Goal: Transaction & Acquisition: Purchase product/service

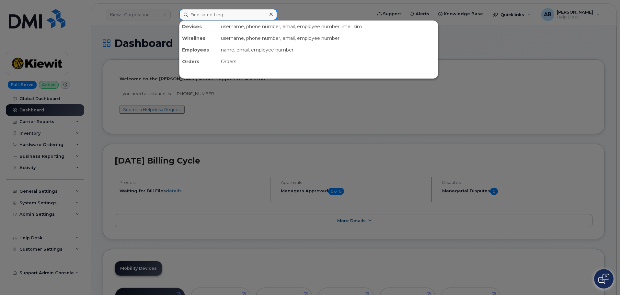
click at [207, 14] on input at bounding box center [228, 15] width 98 height 12
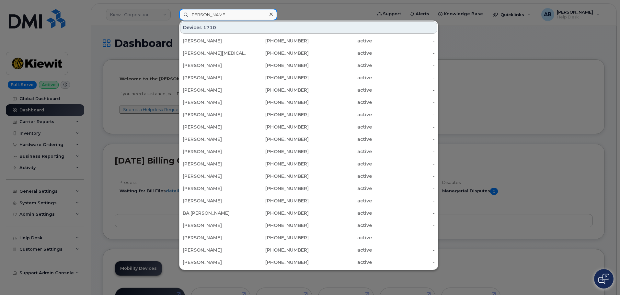
type input "steven sanders"
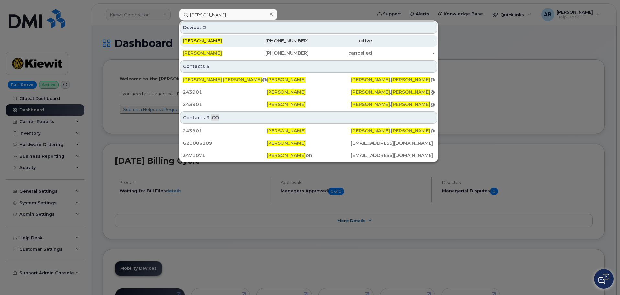
click at [256, 42] on div "469-822-5969" at bounding box center [277, 41] width 63 height 6
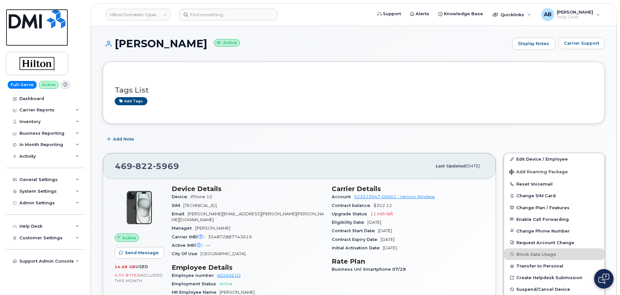
drag, startPoint x: 37, startPoint y: 16, endPoint x: 107, endPoint y: 7, distance: 70.5
click at [37, 16] on img at bounding box center [37, 18] width 57 height 19
click at [14, 11] on img at bounding box center [37, 18] width 57 height 19
drag, startPoint x: 16, startPoint y: 11, endPoint x: 19, endPoint y: 11, distance: 3.6
click at [16, 11] on img at bounding box center [37, 18] width 57 height 19
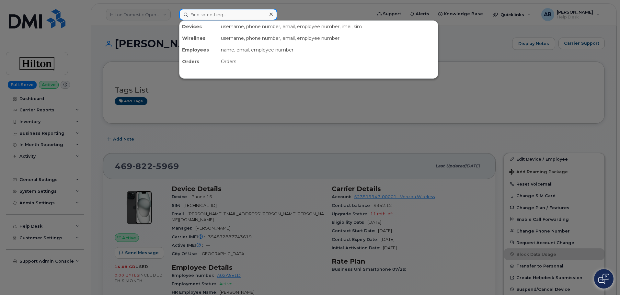
click at [229, 17] on input at bounding box center [228, 15] width 98 height 12
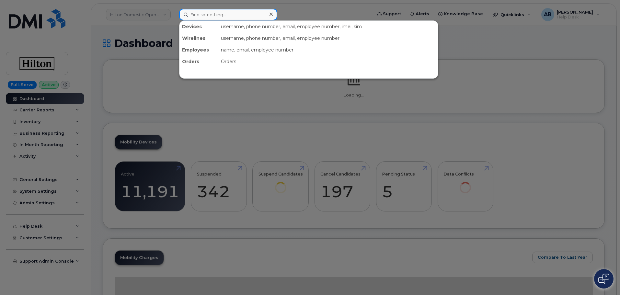
click at [237, 17] on input at bounding box center [228, 15] width 98 height 12
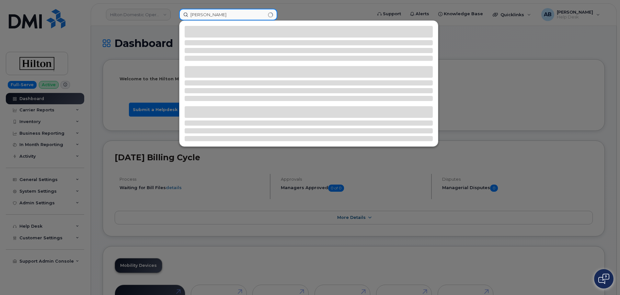
type input "[PERSON_NAME]"
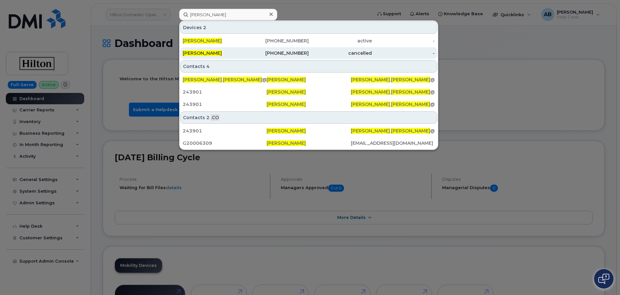
click at [285, 55] on div "916-521-1100" at bounding box center [277, 53] width 63 height 6
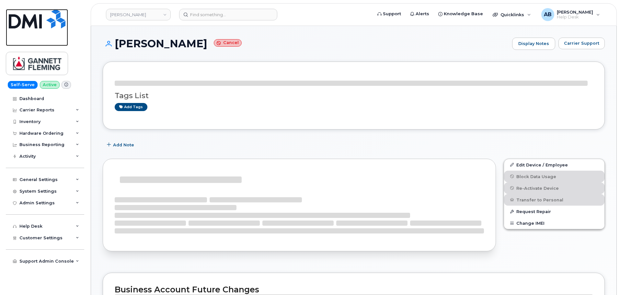
click at [35, 21] on img at bounding box center [37, 18] width 57 height 19
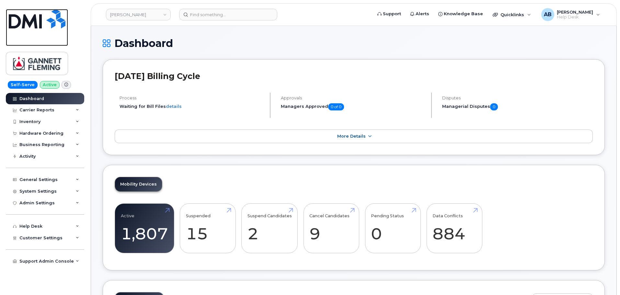
click at [37, 16] on img at bounding box center [37, 18] width 57 height 19
click at [165, 16] on link "Gannett Fleming" at bounding box center [138, 15] width 65 height 12
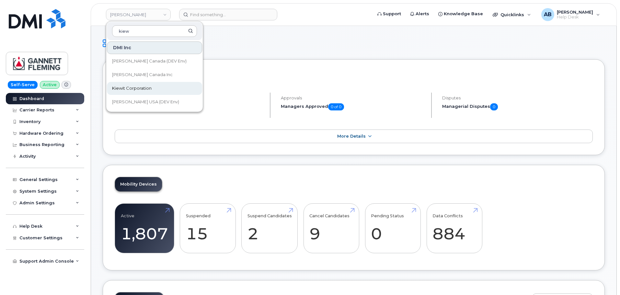
type input "kiew"
click at [135, 91] on span "Kiewit Corporation" at bounding box center [131, 88] width 39 height 6
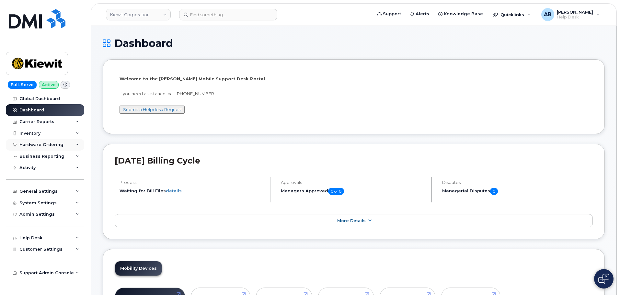
click at [27, 141] on div "Hardware Ordering" at bounding box center [45, 145] width 78 height 12
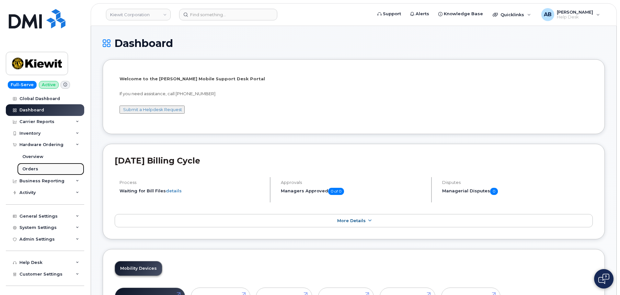
click at [38, 169] on link "Orders" at bounding box center [50, 169] width 67 height 12
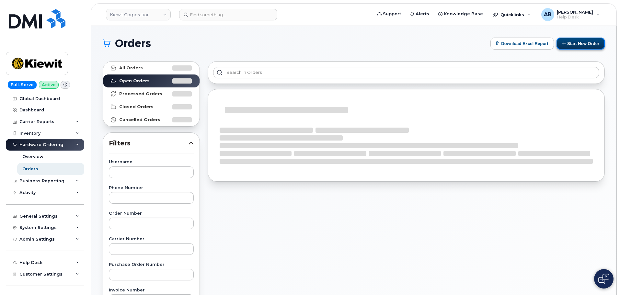
click at [571, 46] on button "Start New Order" at bounding box center [580, 44] width 48 height 12
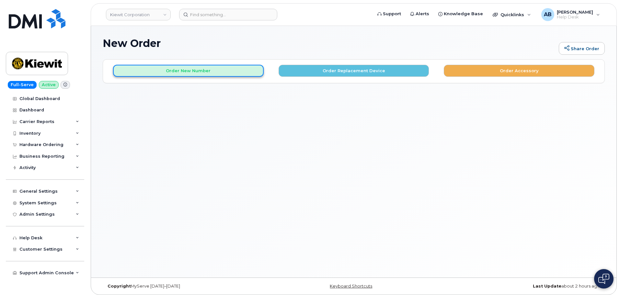
click at [236, 67] on button "Order New Number" at bounding box center [188, 71] width 151 height 12
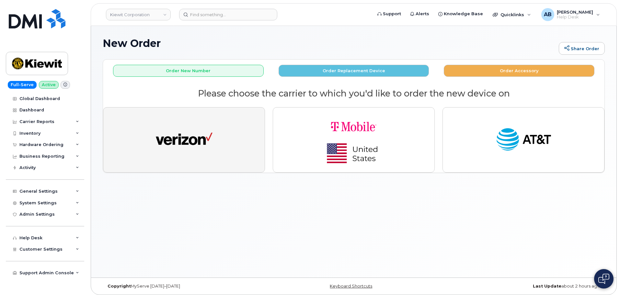
click at [176, 125] on img "button" at bounding box center [184, 139] width 57 height 29
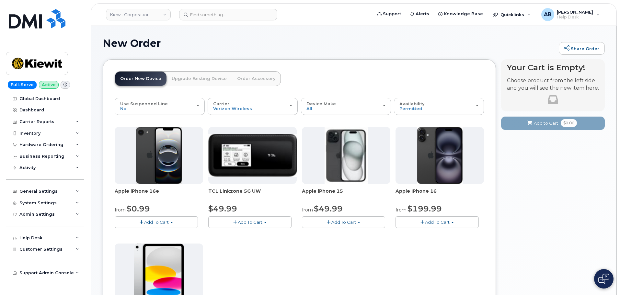
click at [440, 220] on span "Add To Cart" at bounding box center [437, 221] width 25 height 5
click at [442, 240] on link "$199.99 - 2 Year Activation (128GB)" at bounding box center [441, 242] width 89 height 8
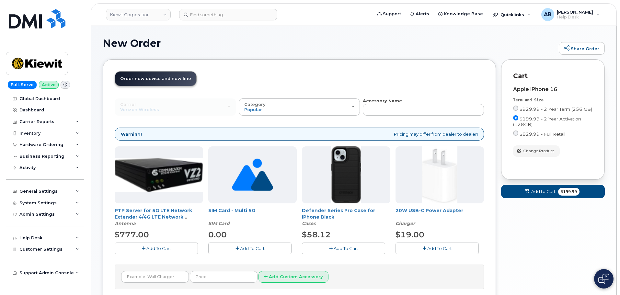
click at [337, 246] on span "Add To Cart" at bounding box center [345, 248] width 25 height 5
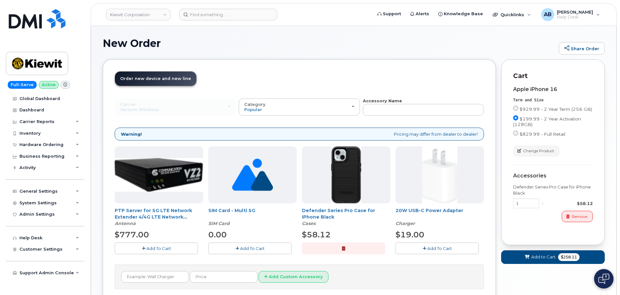
click at [424, 248] on icon "button" at bounding box center [424, 248] width 4 height 4
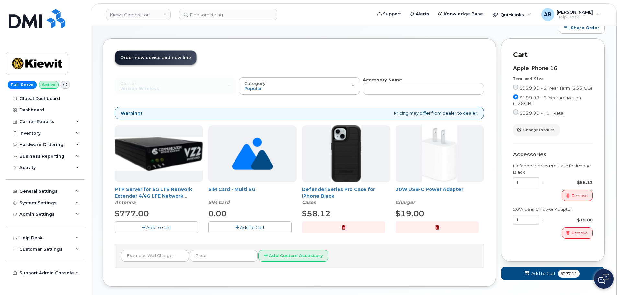
scroll to position [32, 0]
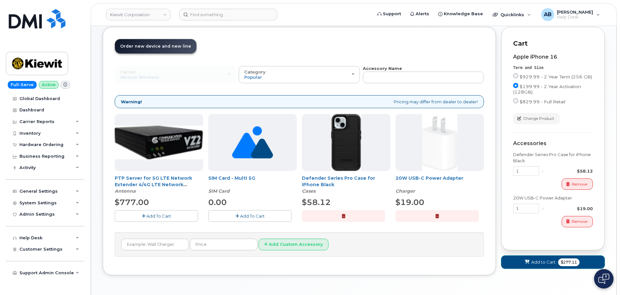
click at [529, 261] on span at bounding box center [527, 262] width 6 height 6
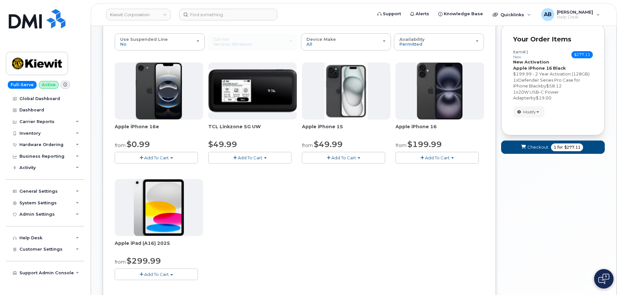
scroll to position [65, 0]
click at [414, 157] on button "Add To Cart" at bounding box center [436, 156] width 83 height 11
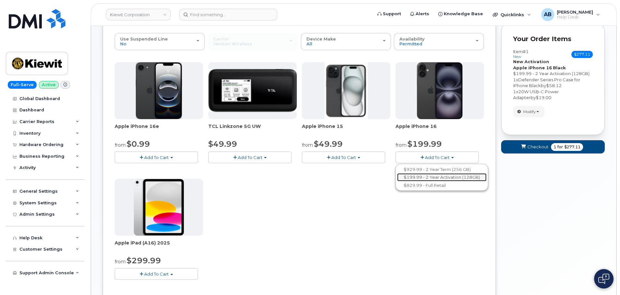
click at [430, 178] on link "$199.99 - 2 Year Activation (128GB)" at bounding box center [441, 177] width 89 height 8
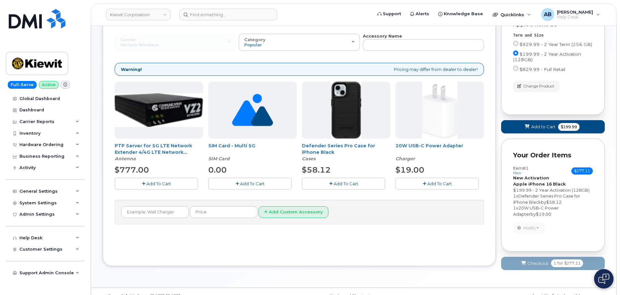
click at [351, 187] on button "Add To Cart" at bounding box center [343, 183] width 83 height 11
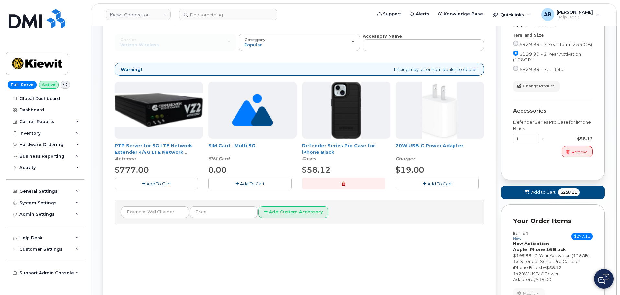
click at [418, 183] on button "Add To Cart" at bounding box center [436, 183] width 83 height 11
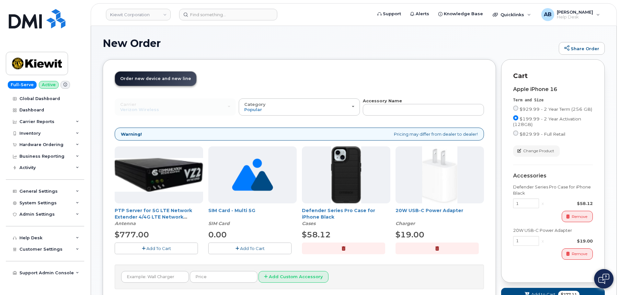
scroll to position [129, 0]
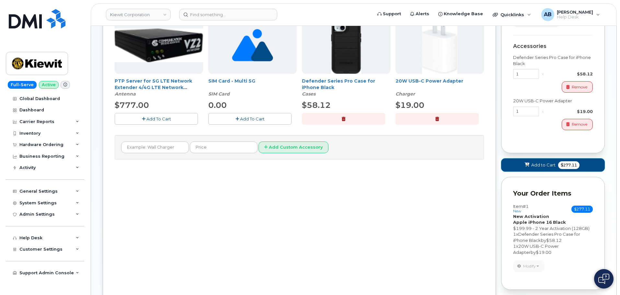
click at [546, 161] on button "Add to Cart $277.11" at bounding box center [553, 164] width 104 height 13
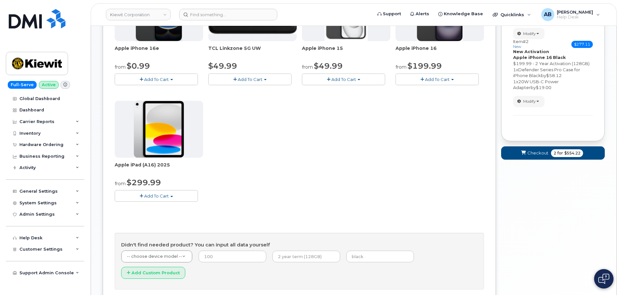
scroll to position [84, 0]
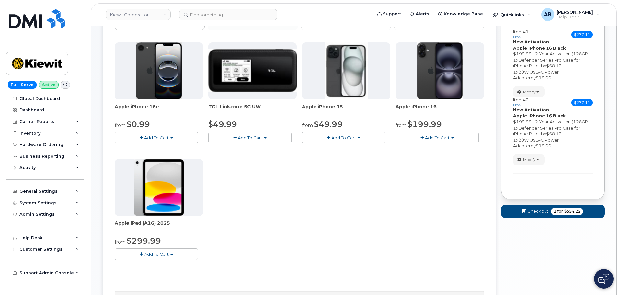
click at [414, 140] on button "Add To Cart" at bounding box center [436, 137] width 83 height 11
click at [432, 156] on link "$199.99 - 2 Year Activation (128GB)" at bounding box center [441, 157] width 89 height 8
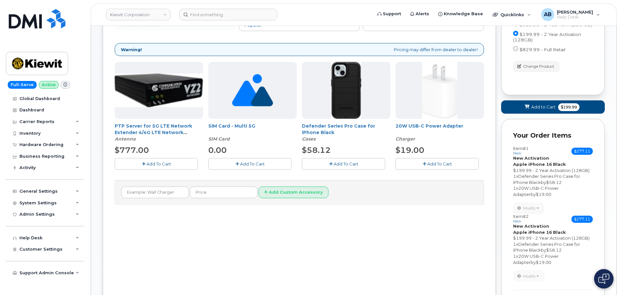
drag, startPoint x: 354, startPoint y: 161, endPoint x: 363, endPoint y: 161, distance: 8.4
click at [355, 161] on span "Add To Cart" at bounding box center [345, 163] width 25 height 5
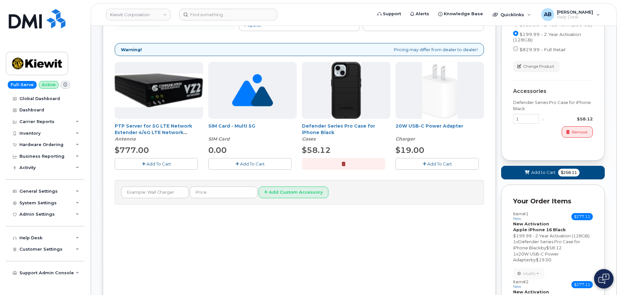
click at [453, 163] on button "Add To Cart" at bounding box center [436, 163] width 83 height 11
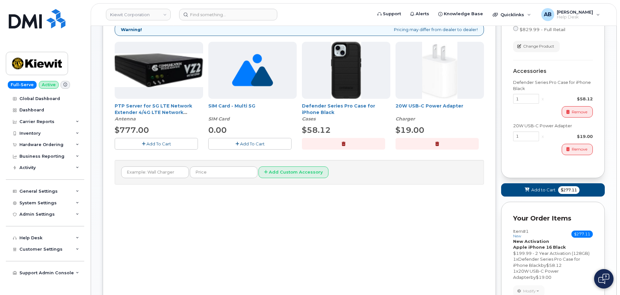
scroll to position [182, 0]
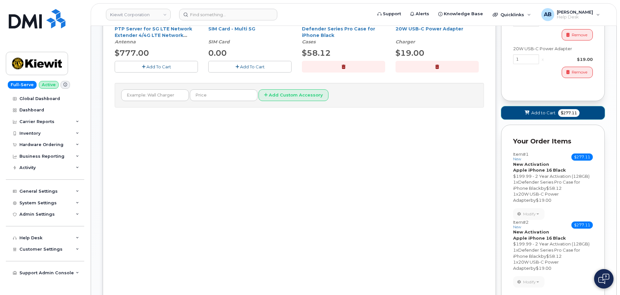
click at [557, 118] on button "Add to Cart $277.11" at bounding box center [553, 112] width 104 height 13
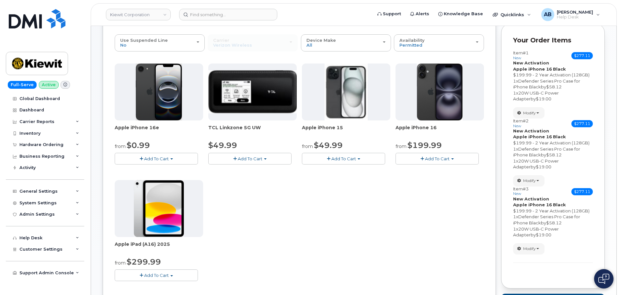
scroll to position [52, 0]
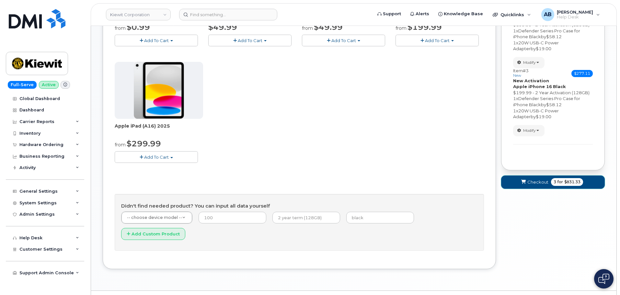
click at [540, 183] on span "Checkout" at bounding box center [537, 182] width 21 height 6
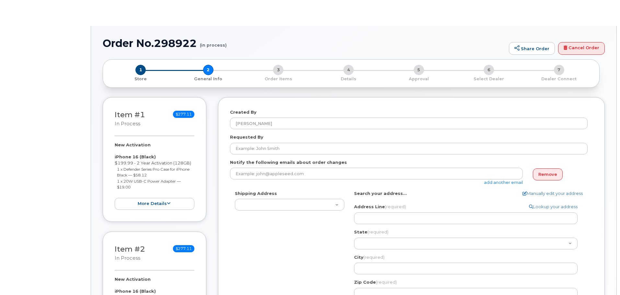
select select
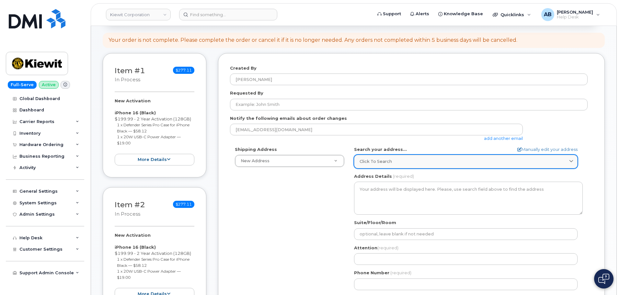
scroll to position [65, 0]
click at [413, 161] on div "Click to search" at bounding box center [465, 161] width 212 height 6
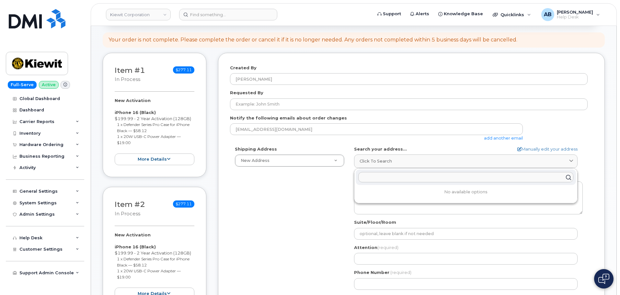
click at [397, 179] on input "text" at bounding box center [465, 177] width 215 height 10
paste input "100 International Dr Suite 100 Portsmouth New Hampshire 03801"
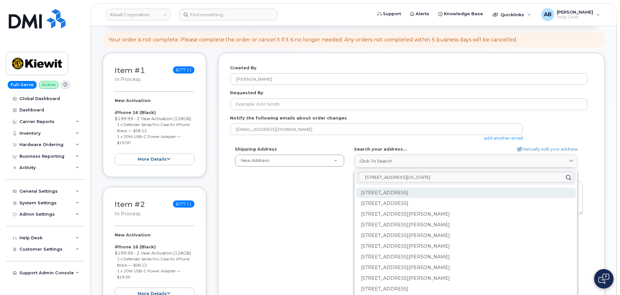
type input "100 International Dr Suite 100 Portsmouth New Hampshire 03801"
click at [492, 209] on div "100 International Dr Portsmouth NH 03801" at bounding box center [465, 214] width 220 height 11
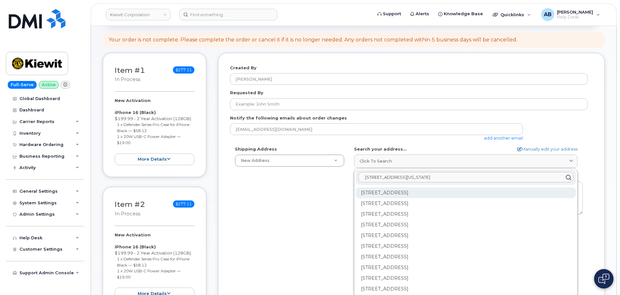
click at [453, 209] on div "100 International Dr Ste 100 Portsmouth NH 03801-6881" at bounding box center [465, 214] width 220 height 11
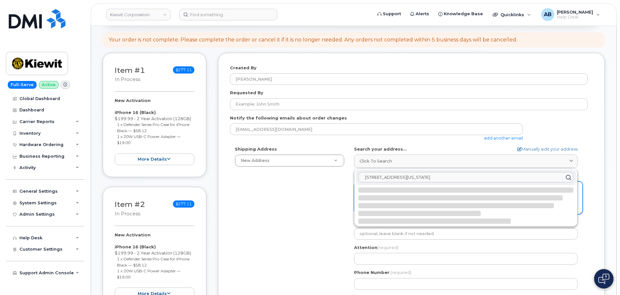
select select
type textarea "100 International Dr Ste 100 PORTSMOUTH NH 03801-6881 UNITED STATES"
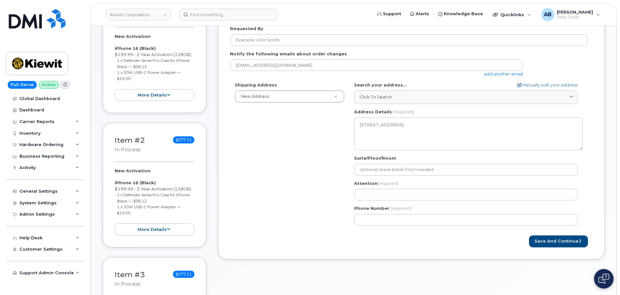
scroll to position [129, 0]
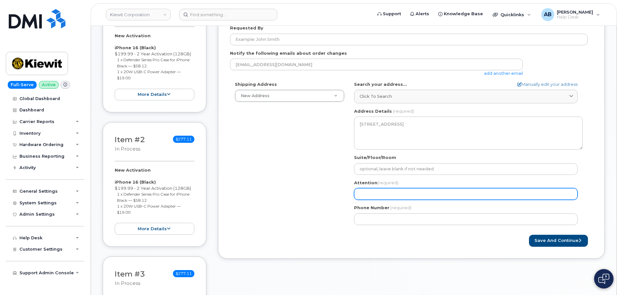
click at [476, 192] on input "Attention (required)" at bounding box center [465, 194] width 223 height 12
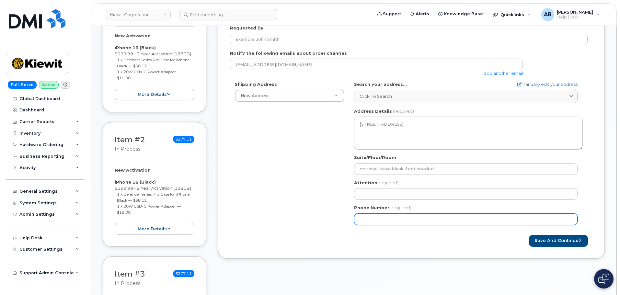
click at [251, 168] on div "Shipping Address New Address New Address 8890 Penrose Ln NH Portsmouth Search y…" at bounding box center [408, 155] width 357 height 149
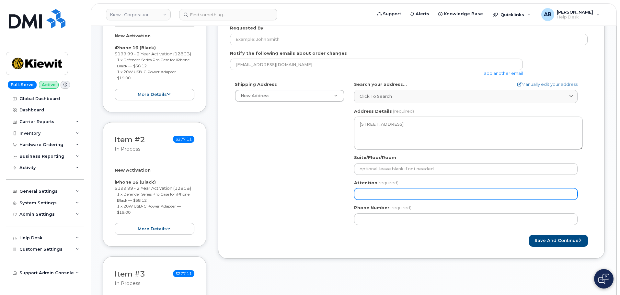
click at [387, 198] on input "Attention (required)" at bounding box center [465, 194] width 223 height 12
select select
type input "S"
select select
type input "St"
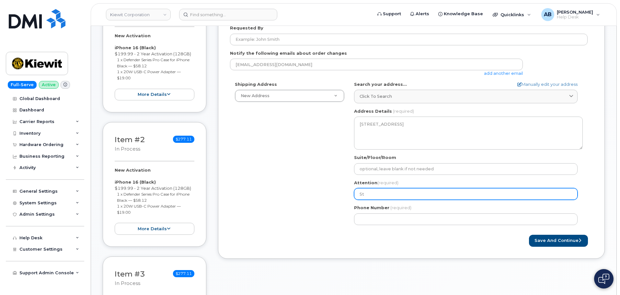
select select
type input "Ste"
select select
type input "Steve"
select select
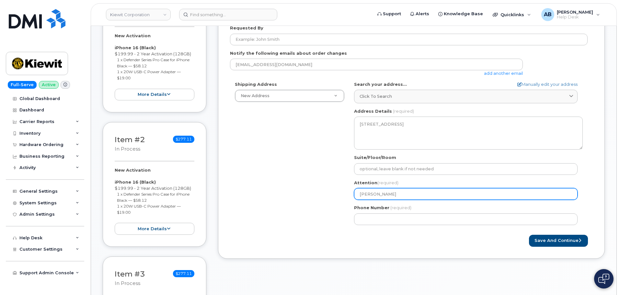
type input "Steven"
select select
type input "Steven"
select select
type input "Steven S"
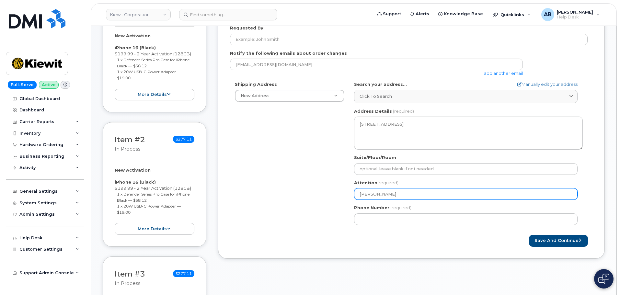
select select
type input "Steven Sa"
select select
type input "Steven San"
select select
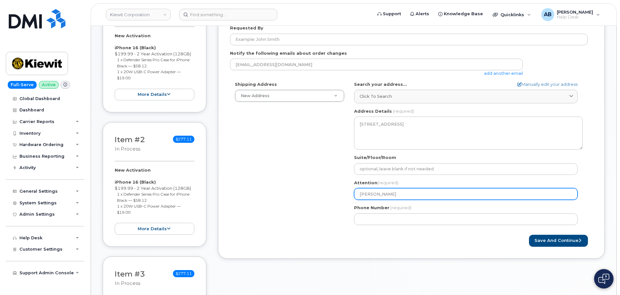
type input "Steven Sand"
select select
type input "Steven Sande"
select select
type input "Steven Sander"
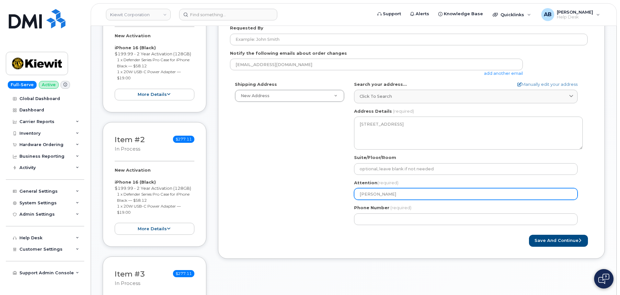
select select
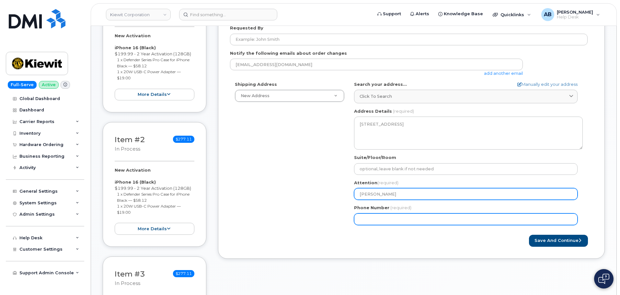
type input "[PERSON_NAME]"
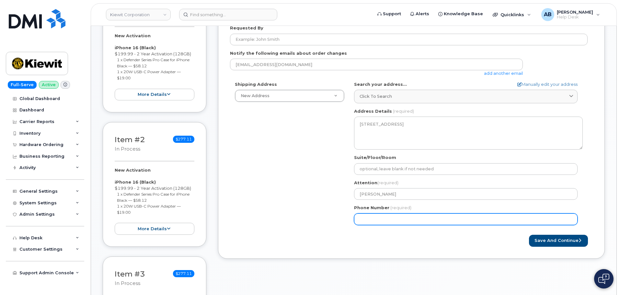
click at [391, 218] on input "Phone Number" at bounding box center [465, 219] width 223 height 12
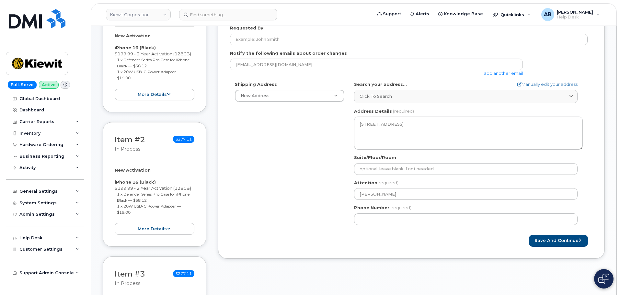
click at [405, 210] on span "(required)" at bounding box center [400, 207] width 21 height 5
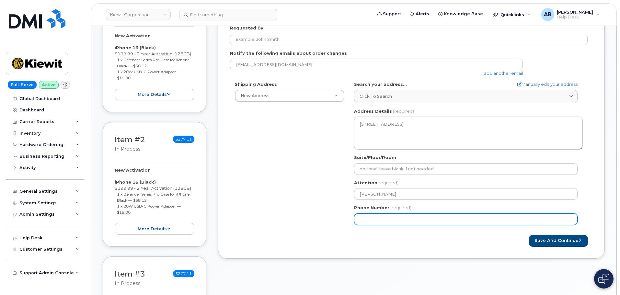
click at [405, 223] on input "Phone Number" at bounding box center [465, 219] width 223 height 12
paste input "4025989411"
select select
type input "4025989411"
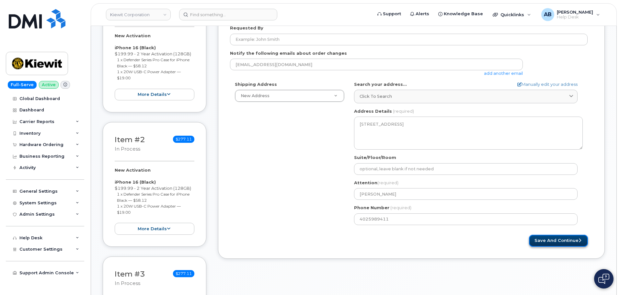
click at [549, 235] on button "Save and Continue" at bounding box center [558, 241] width 59 height 12
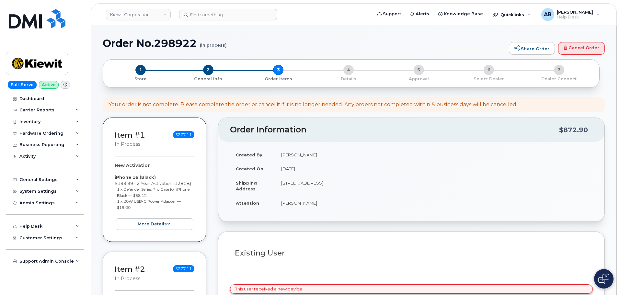
select select
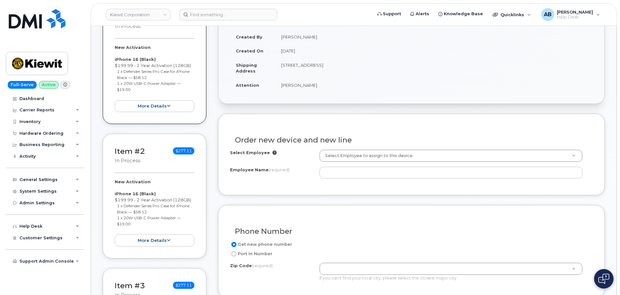
scroll to position [129, 0]
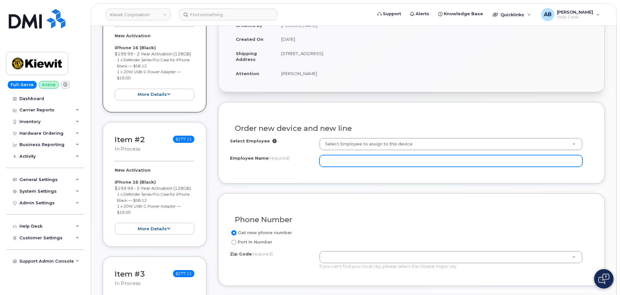
click at [439, 163] on input "Employee Name (required)" at bounding box center [450, 161] width 263 height 12
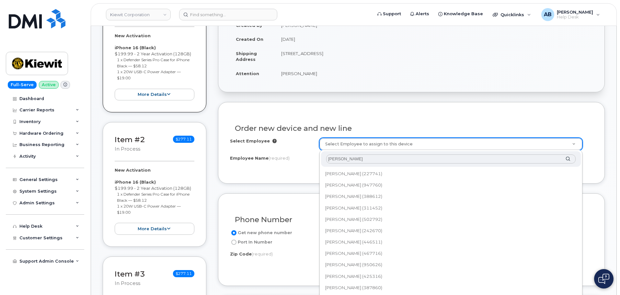
type input "[PERSON_NAME]"
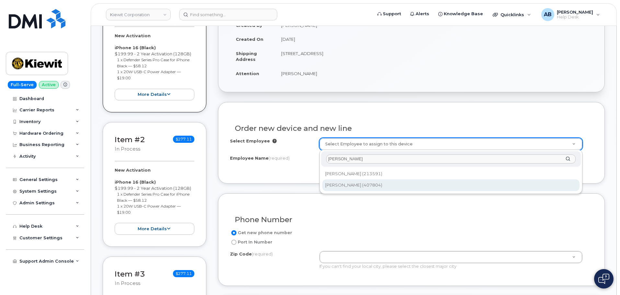
type input "[PERSON_NAME]"
type input "2154400"
type input "[PERSON_NAME]"
type input "10055 Trainstation Cir"
type input "10055 ([US_STATE], [GEOGRAPHIC_DATA])"
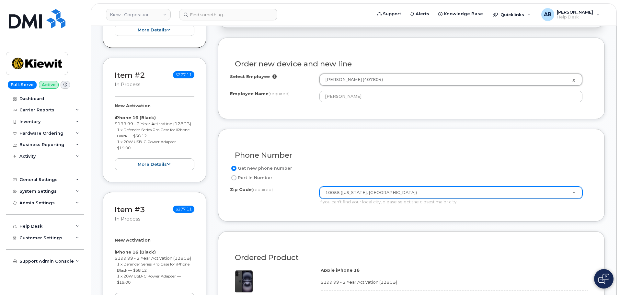
scroll to position [194, 0]
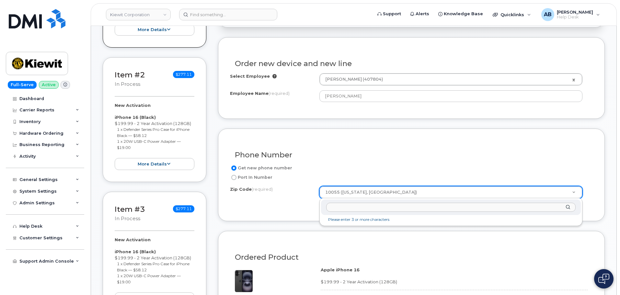
drag, startPoint x: 395, startPoint y: 190, endPoint x: 377, endPoint y: 191, distance: 17.5
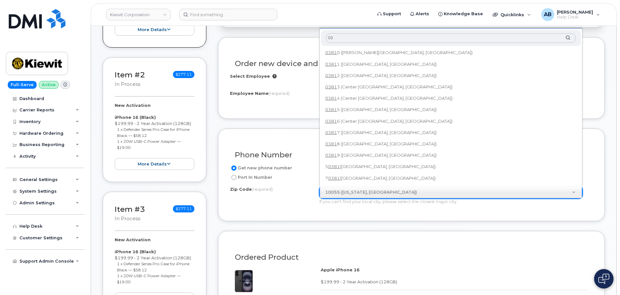
type input "0"
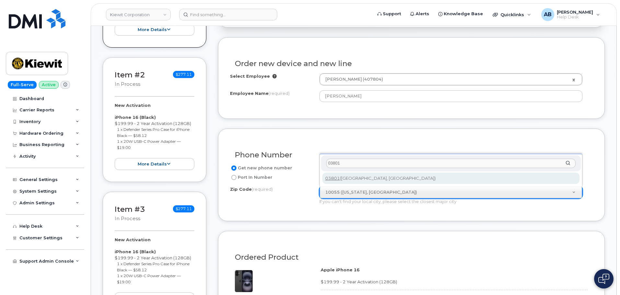
type input "03801"
type input "03801 ([GEOGRAPHIC_DATA], [GEOGRAPHIC_DATA])"
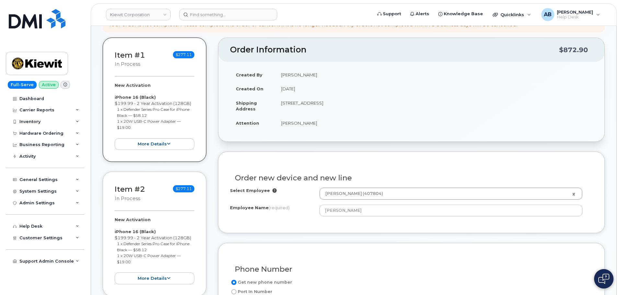
scroll to position [65, 0]
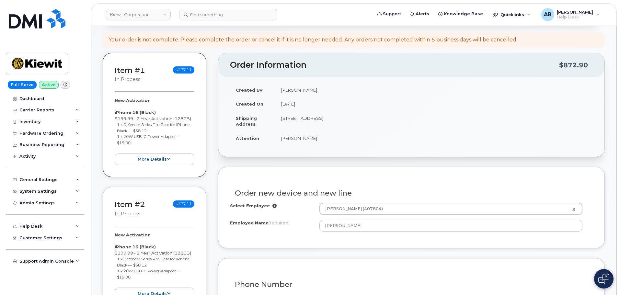
click at [146, 196] on div "Item #2 in process $277.11 New Activation iPhone 16 (Black) $199.99 - 2 Year Ac…" at bounding box center [155, 249] width 104 height 125
click at [163, 214] on div "Item #2 in process $277.11" at bounding box center [155, 209] width 80 height 21
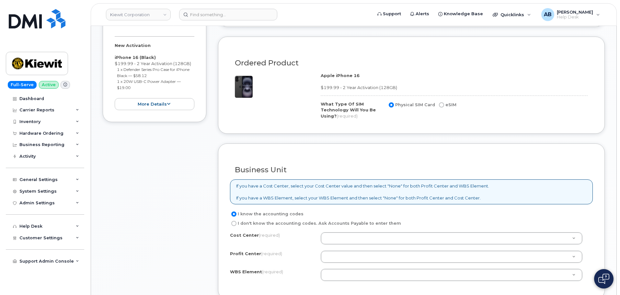
scroll to position [453, 0]
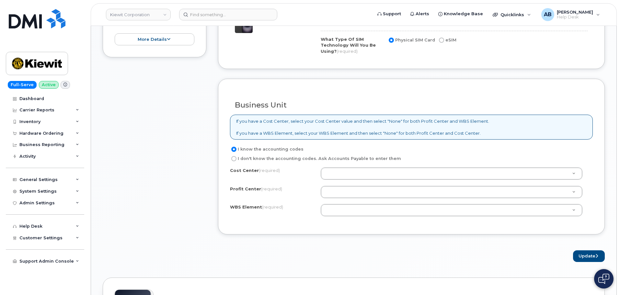
click at [349, 166] on div "I know the accounting codes I don't know the accounting codes. Ask Accounts Pay…" at bounding box center [411, 183] width 363 height 77
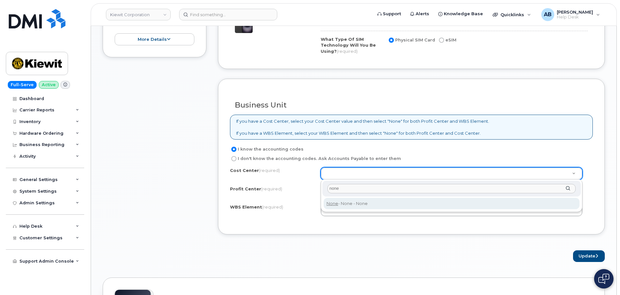
type input "none"
type input "None"
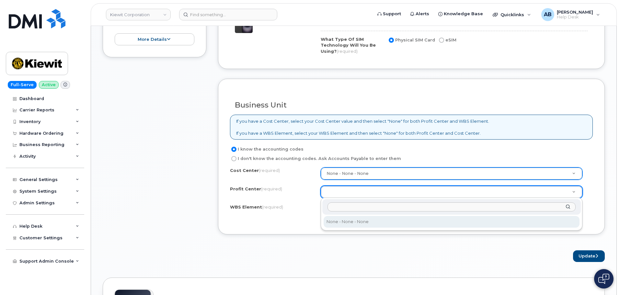
drag, startPoint x: 343, startPoint y: 189, endPoint x: 344, endPoint y: 184, distance: 5.7
type input "none"
select select "None"
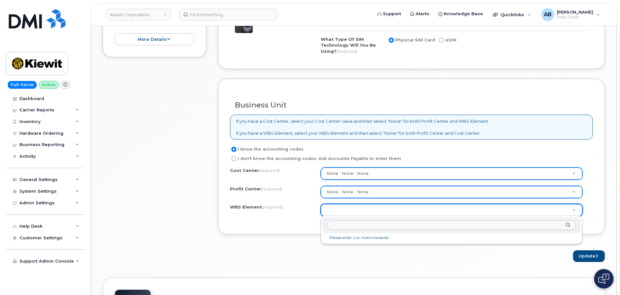
click at [373, 223] on input "text" at bounding box center [451, 224] width 248 height 9
paste input "110200.1990"
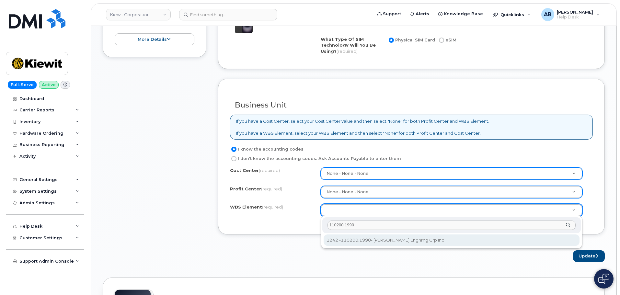
type input "110200.1990"
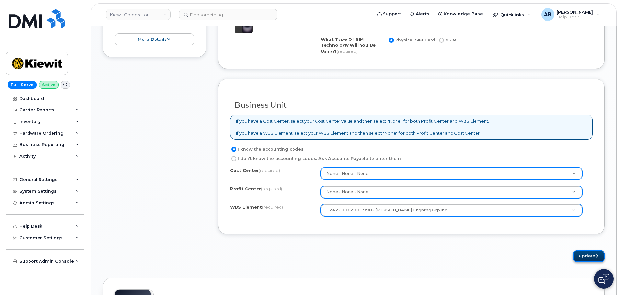
click at [584, 253] on button "Update" at bounding box center [589, 256] width 32 height 12
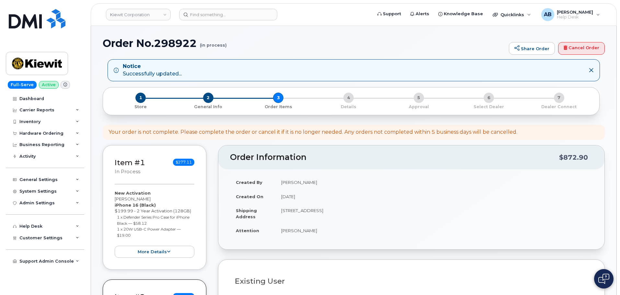
select select
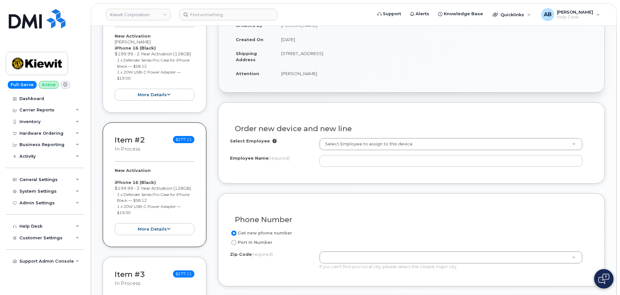
scroll to position [194, 0]
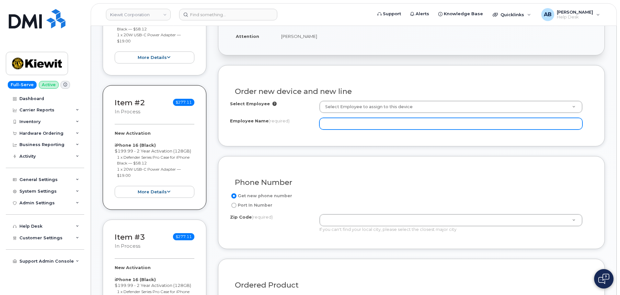
click at [351, 124] on input "Employee Name (required)" at bounding box center [450, 124] width 263 height 12
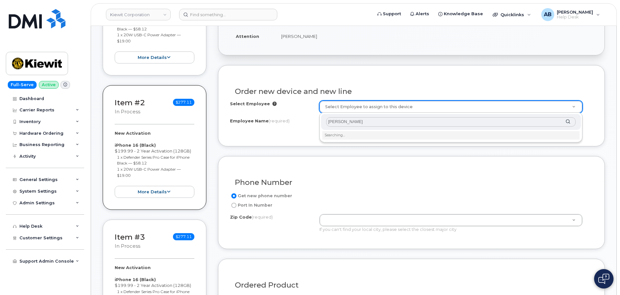
type input "[PERSON_NAME]"
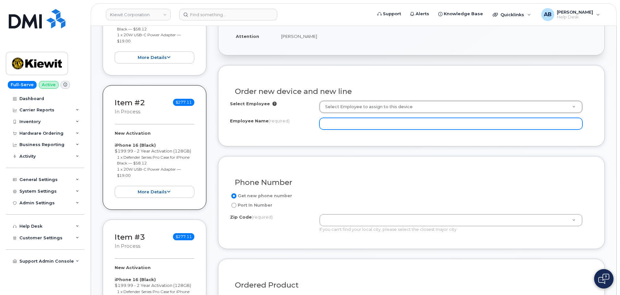
click at [348, 124] on input "Employee Name (required)" at bounding box center [450, 124] width 263 height 12
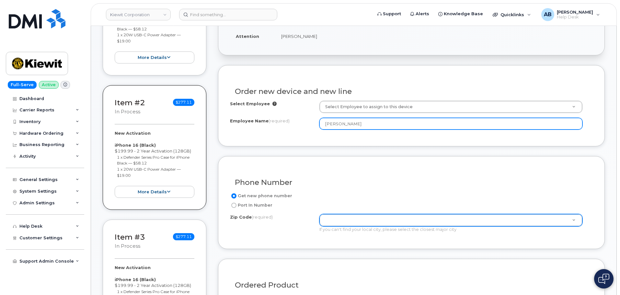
type input "[PERSON_NAME]"
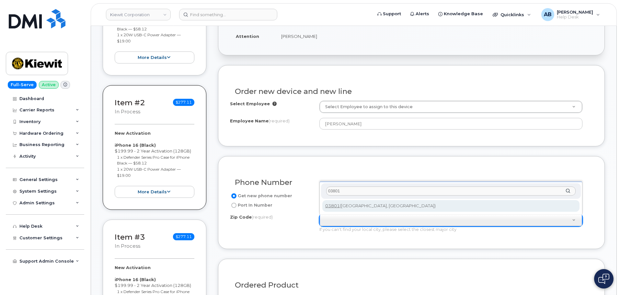
type input "03801"
type input "03801 (Portsmouth, NH)"
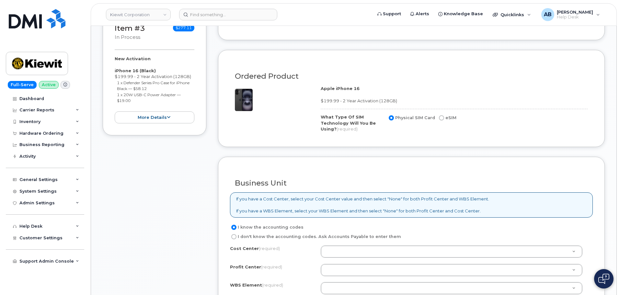
scroll to position [453, 0]
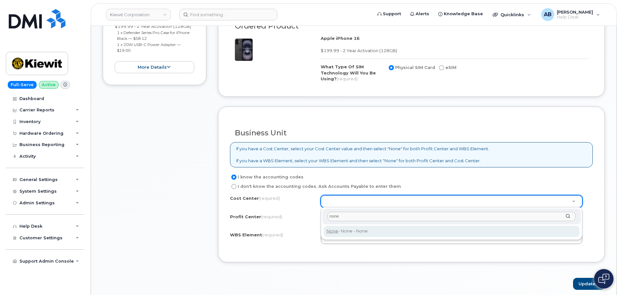
type input "none"
type input "None"
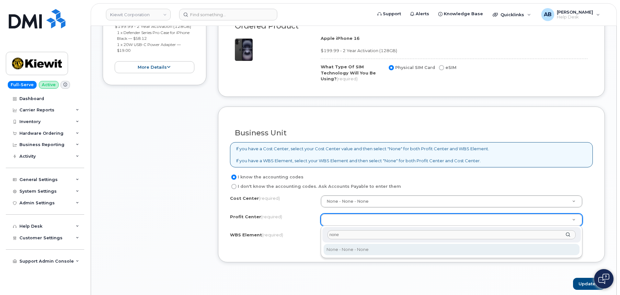
type input "none"
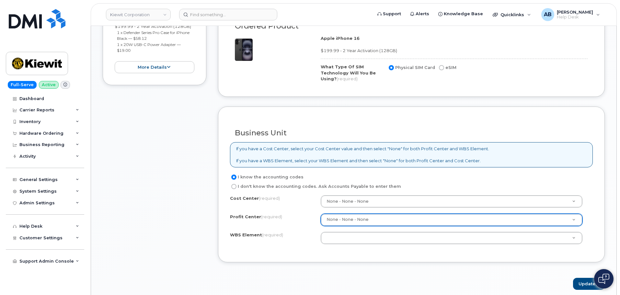
select select "None"
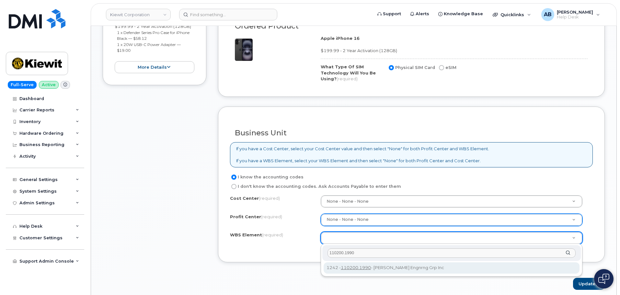
type input "110200.1990"
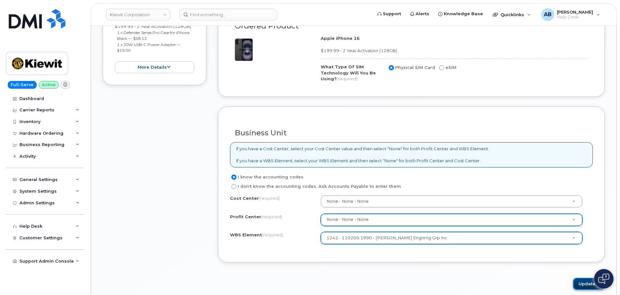
click at [580, 286] on button "Update" at bounding box center [589, 284] width 32 height 12
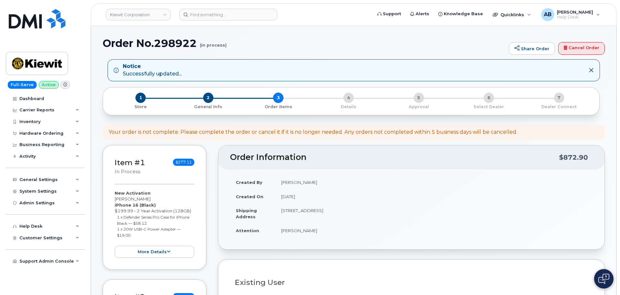
select select
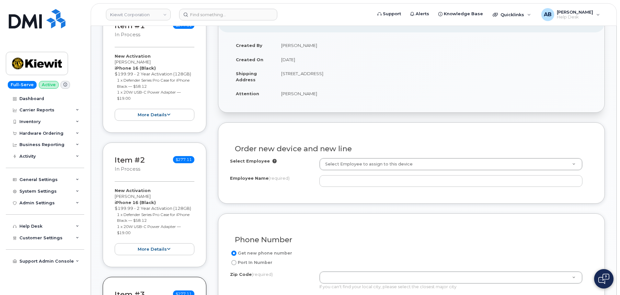
scroll to position [162, 0]
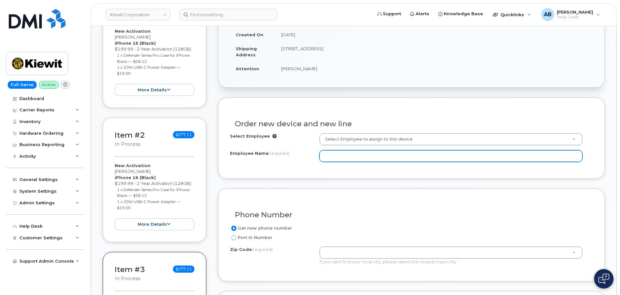
click at [369, 158] on input "Employee Name (required)" at bounding box center [450, 156] width 263 height 12
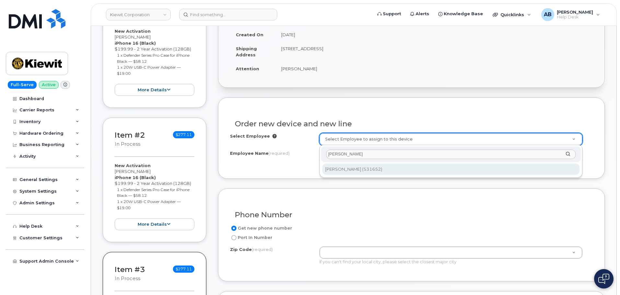
type input "[PERSON_NAME]"
type input "2167146"
type input "[PERSON_NAME]"
type input "10055 Trainstation Cir"
type input "10055 ([US_STATE], [GEOGRAPHIC_DATA])"
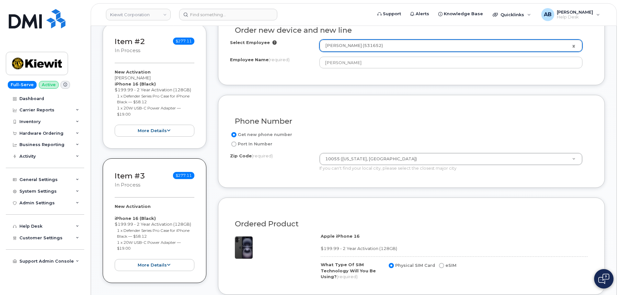
scroll to position [259, 0]
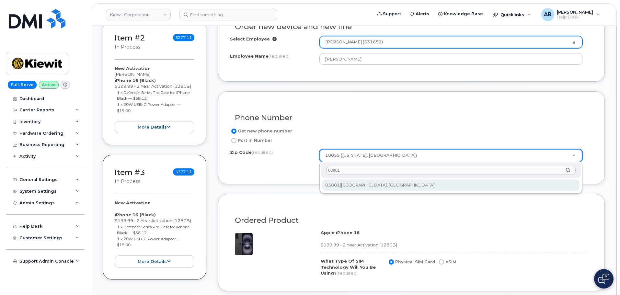
type input "03801"
type input "03801 ([GEOGRAPHIC_DATA], [GEOGRAPHIC_DATA])"
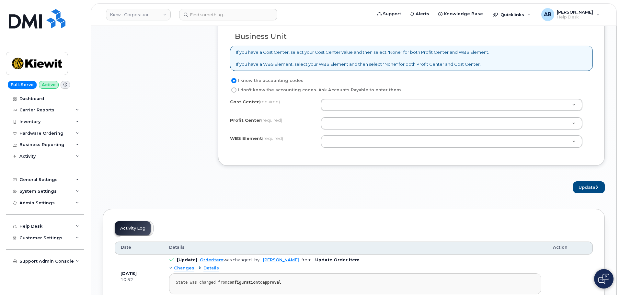
scroll to position [550, 0]
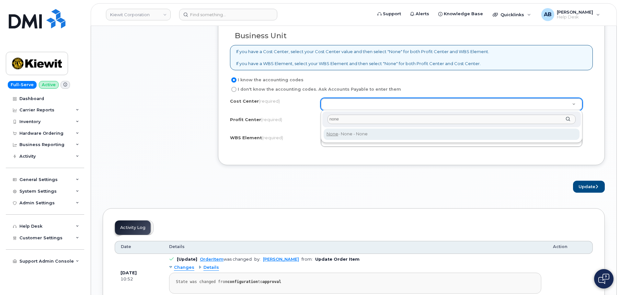
type input "none"
type input "None"
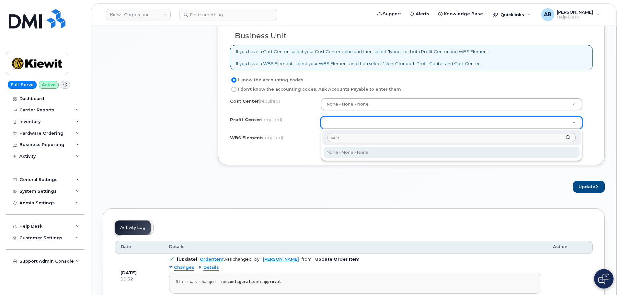
type input "none"
select select "None"
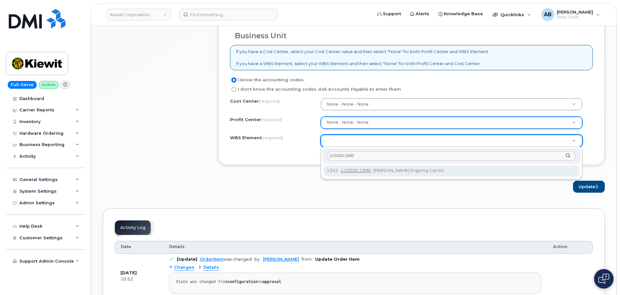
type input "110200.1990"
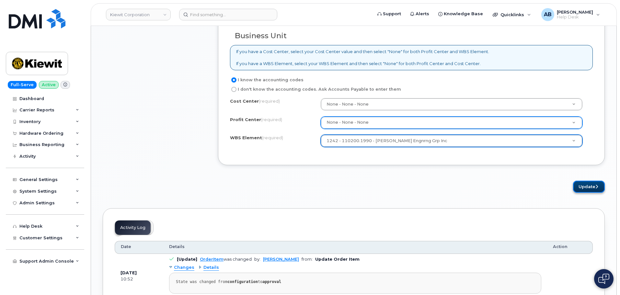
click at [592, 184] on button "Update" at bounding box center [589, 187] width 32 height 12
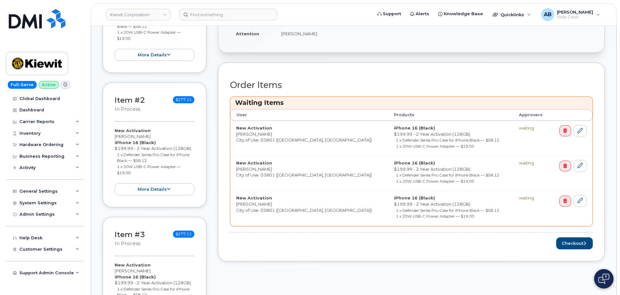
scroll to position [227, 0]
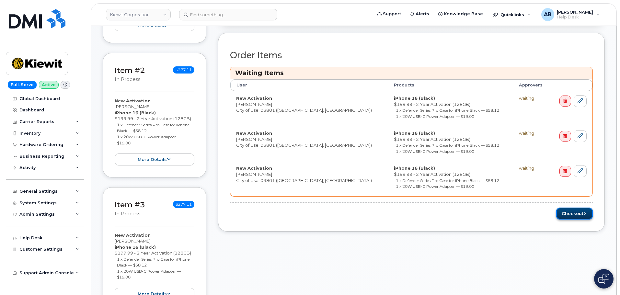
click at [578, 210] on button "Checkout" at bounding box center [574, 213] width 37 height 12
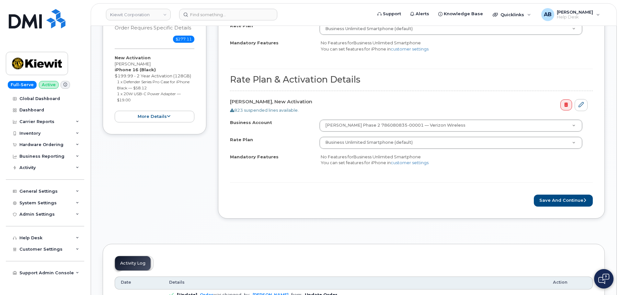
scroll to position [486, 0]
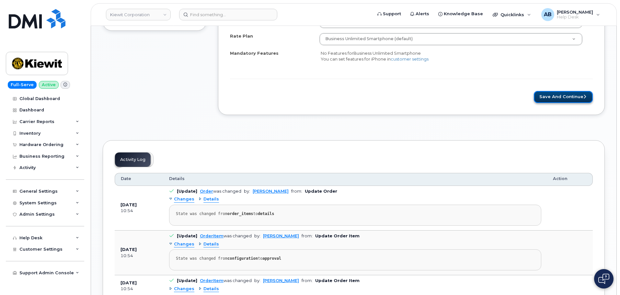
click at [558, 96] on button "Save and Continue" at bounding box center [562, 97] width 59 height 12
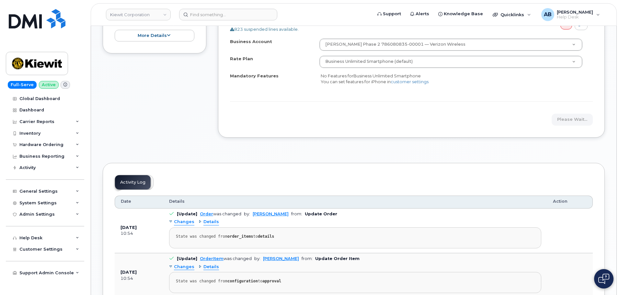
scroll to position [453, 0]
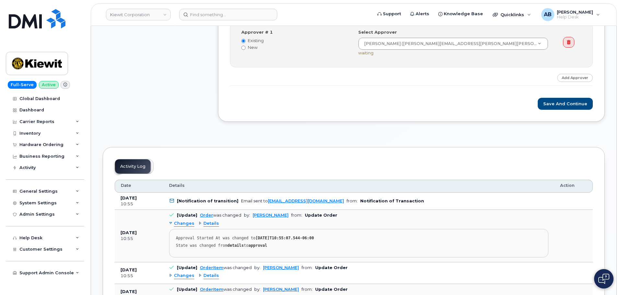
scroll to position [486, 0]
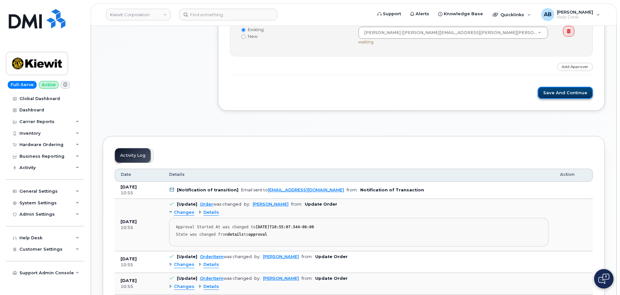
click at [574, 92] on button "Save and Continue" at bounding box center [564, 93] width 55 height 12
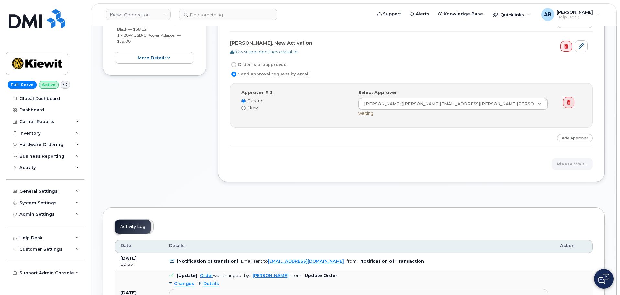
scroll to position [421, 0]
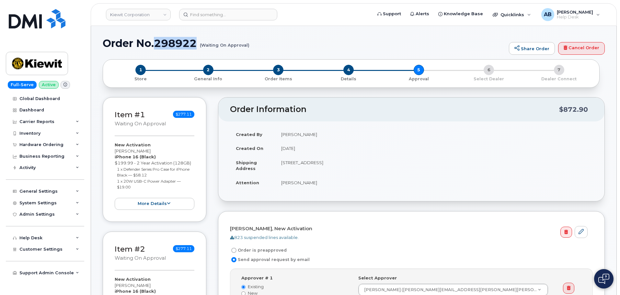
drag, startPoint x: 155, startPoint y: 43, endPoint x: 199, endPoint y: 44, distance: 44.4
click at [199, 44] on h1 "Order No.298922 (Waiting On Approval)" at bounding box center [304, 43] width 403 height 11
copy h1 "298922"
